Goal: Transaction & Acquisition: Download file/media

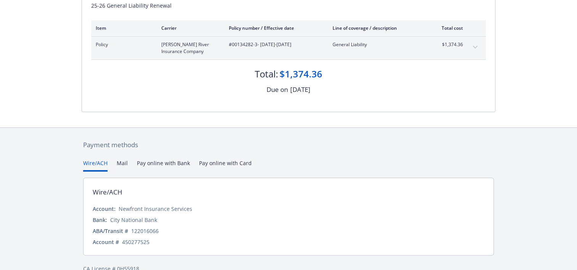
scroll to position [114, 0]
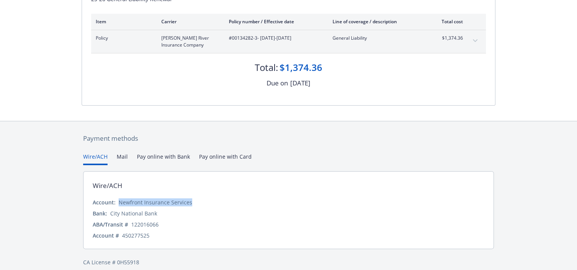
drag, startPoint x: 196, startPoint y: 203, endPoint x: 118, endPoint y: 202, distance: 78.2
click at [118, 202] on div "Account: Newfront Insurance Services" at bounding box center [289, 202] width 392 height 8
copy div "Newfront Insurance Services"
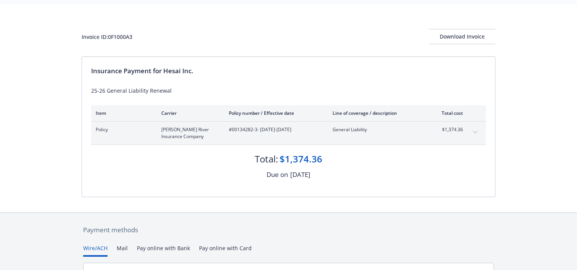
scroll to position [0, 0]
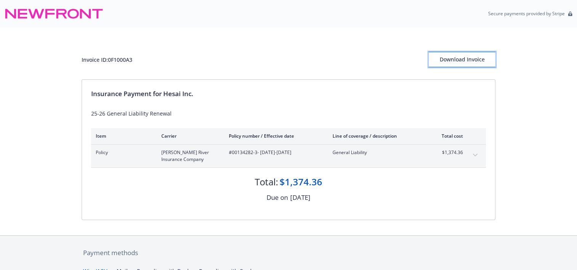
click at [477, 61] on div "Download Invoice" at bounding box center [462, 59] width 67 height 14
click at [473, 61] on div "Download Invoice" at bounding box center [462, 59] width 67 height 14
